Goal: Find specific page/section: Find specific page/section

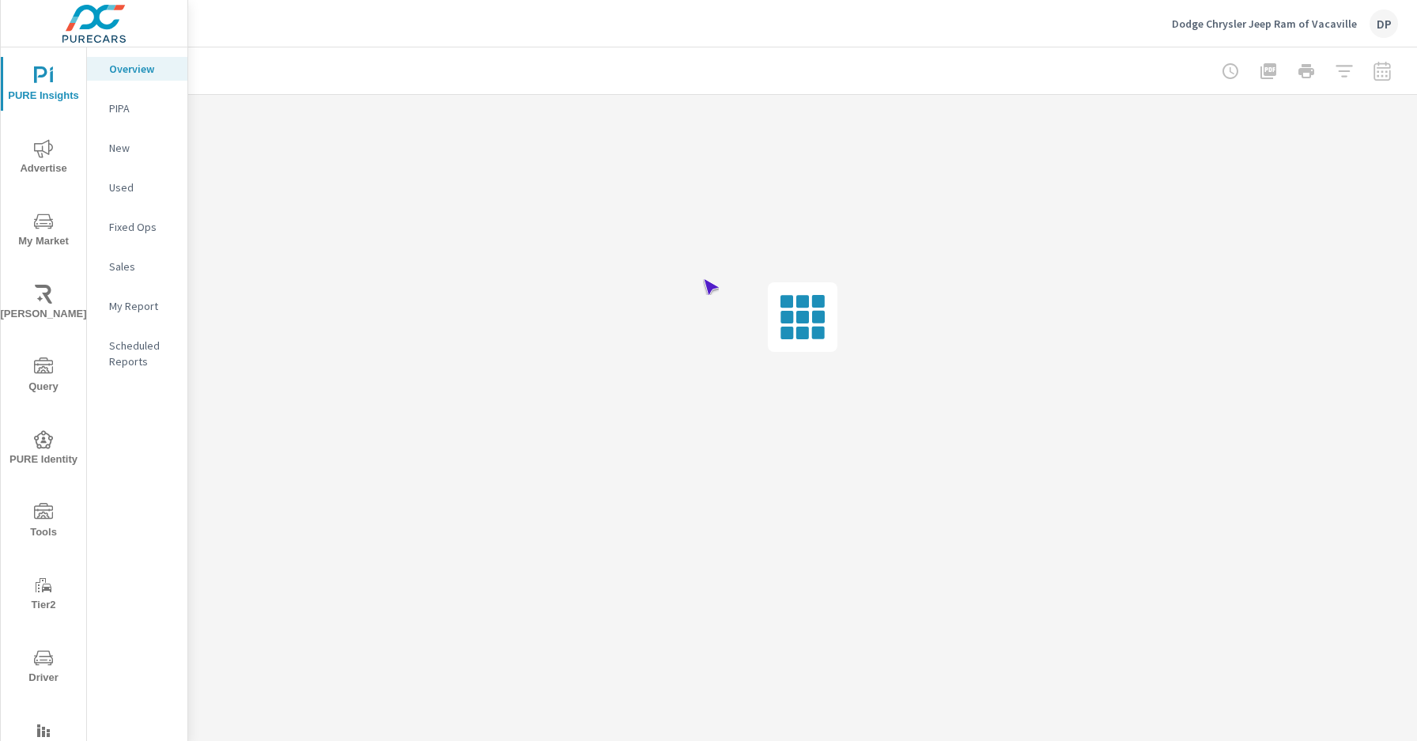
click at [40, 668] on span "Driver" at bounding box center [44, 668] width 76 height 39
